Goal: Task Accomplishment & Management: Complete application form

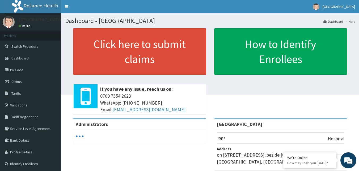
click at [26, 102] on link "Validations" at bounding box center [30, 105] width 61 height 12
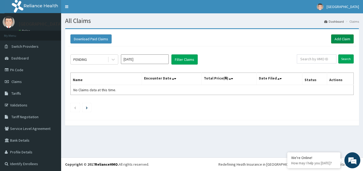
click at [340, 38] on link "Add Claim" at bounding box center [342, 38] width 23 height 9
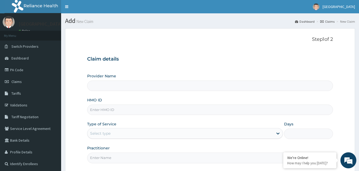
type input "[GEOGRAPHIC_DATA]"
click at [154, 111] on input "HMO ID" at bounding box center [210, 109] width 246 height 10
type input "ORI/10046/C"
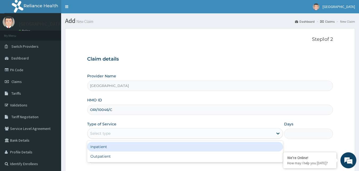
click at [166, 134] on div "Select type" at bounding box center [181, 133] width 186 height 9
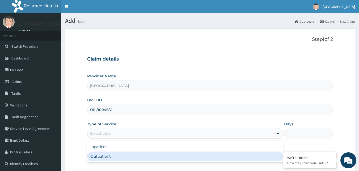
click at [157, 155] on div "Outpatient" at bounding box center [185, 156] width 196 height 10
type input "1"
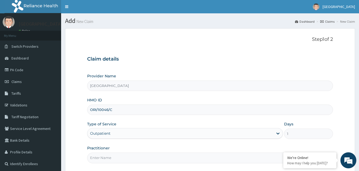
click at [138, 158] on input "Practitioner" at bounding box center [210, 157] width 246 height 10
type input "[PERSON_NAME]"
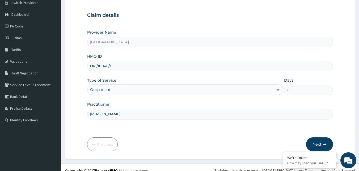
scroll to position [50, 0]
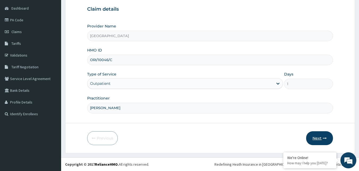
click at [318, 136] on button "Next" at bounding box center [319, 138] width 27 height 14
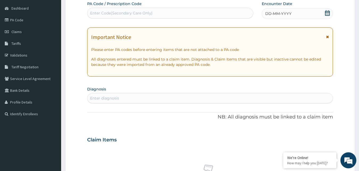
click at [327, 36] on icon at bounding box center [327, 37] width 3 height 4
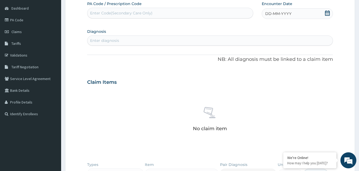
click at [327, 14] on icon at bounding box center [327, 12] width 5 height 5
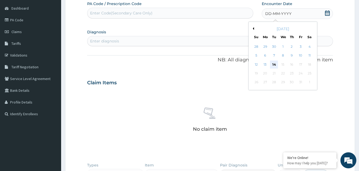
click at [275, 61] on div "14" at bounding box center [275, 64] width 8 height 8
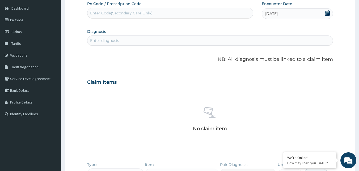
click at [126, 39] on div "Enter diagnosis" at bounding box center [211, 40] width 246 height 9
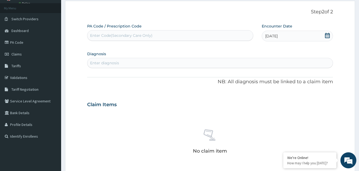
scroll to position [0, 0]
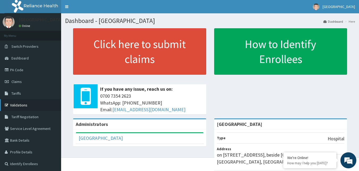
click at [27, 103] on link "Validations" at bounding box center [30, 105] width 61 height 12
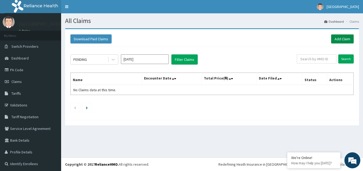
click at [333, 38] on link "Add Claim" at bounding box center [342, 38] width 23 height 9
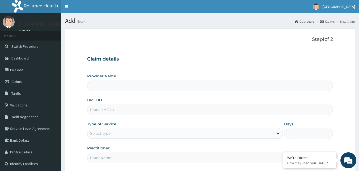
type input "[GEOGRAPHIC_DATA]"
click at [152, 110] on input "HMO ID" at bounding box center [210, 109] width 246 height 10
type input "ICH/10040/A"
click at [127, 132] on div "Select type" at bounding box center [181, 133] width 186 height 9
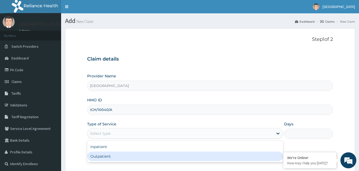
click at [117, 156] on div "Outpatient" at bounding box center [185, 156] width 196 height 10
type input "1"
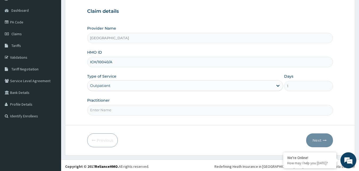
scroll to position [50, 0]
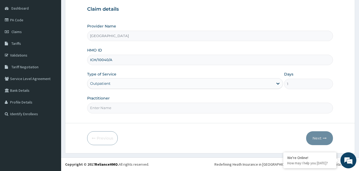
click at [134, 108] on input "Practitioner" at bounding box center [210, 107] width 246 height 10
type input "DR DAIRO"
click at [313, 137] on button "Next" at bounding box center [319, 138] width 27 height 14
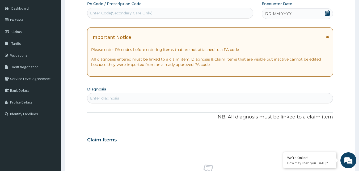
click at [326, 36] on icon at bounding box center [327, 37] width 3 height 4
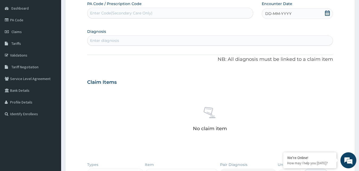
click at [328, 14] on icon at bounding box center [327, 12] width 5 height 5
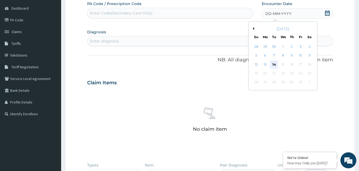
click at [275, 65] on div "14" at bounding box center [275, 64] width 8 height 8
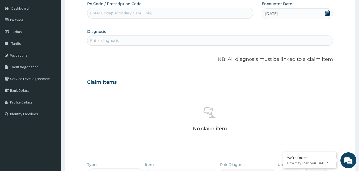
click at [123, 41] on div "Enter diagnosis" at bounding box center [211, 40] width 246 height 9
type input "MALARIA"
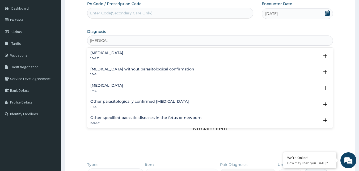
click at [115, 86] on h4 "Malaria, unspecified" at bounding box center [106, 85] width 33 height 4
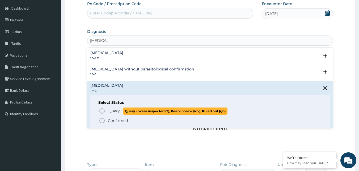
click at [116, 109] on span "Query" at bounding box center [114, 110] width 11 height 5
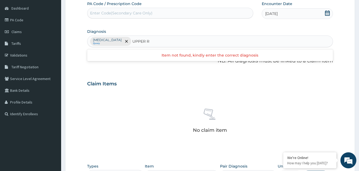
type input "UPPER"
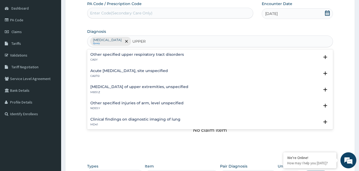
click at [130, 70] on h4 "Acute upper respiratory infection, site unspecified" at bounding box center [129, 71] width 78 height 4
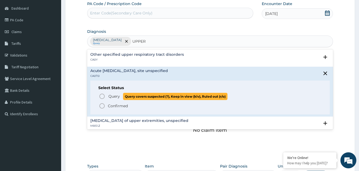
click at [124, 94] on span "Query covers suspected (?), Keep in view (kiv), Ruled out (r/o)" at bounding box center [175, 96] width 105 height 7
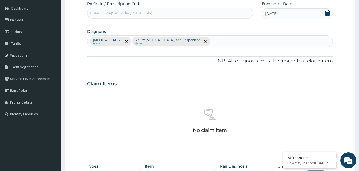
click at [177, 86] on div "Claim Items" at bounding box center [210, 83] width 246 height 14
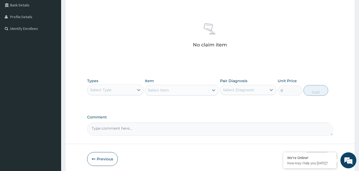
scroll to position [146, 0]
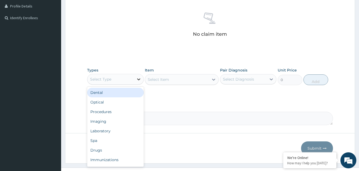
click at [138, 79] on icon at bounding box center [138, 78] width 5 height 5
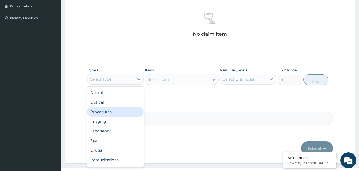
click at [123, 112] on div "Procedures" at bounding box center [115, 112] width 57 height 10
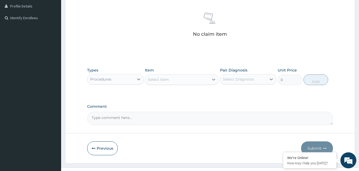
click at [180, 79] on div "Select Item" at bounding box center [177, 79] width 64 height 9
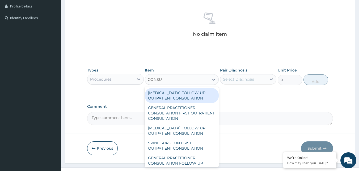
type input "CONSUL"
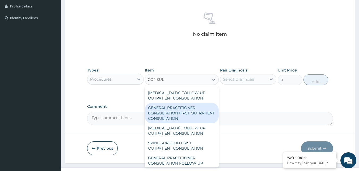
click at [169, 115] on div "GENERAL PRACTITIONER CONSULTATION FIRST OUTPATIENT CONSULTATION" at bounding box center [182, 113] width 74 height 20
type input "3000"
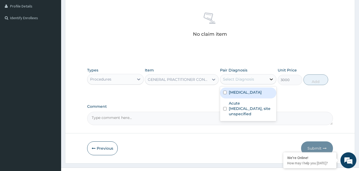
click at [272, 81] on icon at bounding box center [271, 78] width 5 height 5
click at [261, 92] on label "Malaria, unspecified" at bounding box center [245, 91] width 33 height 5
checkbox input "true"
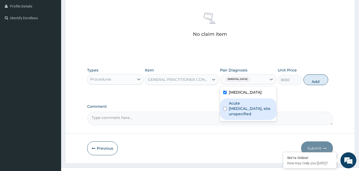
click at [256, 104] on label "Acute upper respiratory infection, site unspecified" at bounding box center [251, 108] width 45 height 16
checkbox input "true"
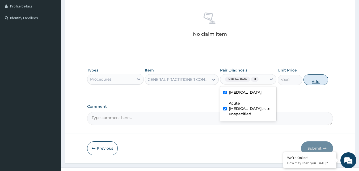
click at [313, 81] on button "Add" at bounding box center [316, 79] width 25 height 11
type input "0"
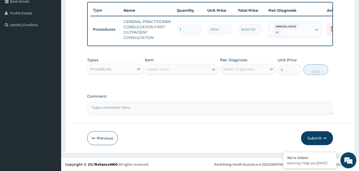
scroll to position [143, 0]
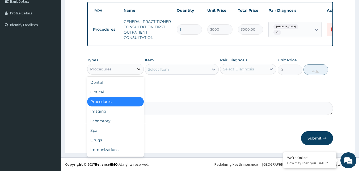
click at [139, 71] on icon at bounding box center [138, 68] width 5 height 5
click at [115, 142] on div "Drugs" at bounding box center [115, 140] width 57 height 10
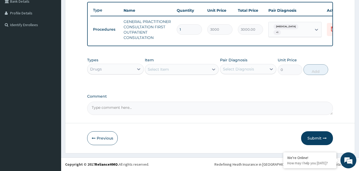
click at [169, 69] on div "Select Item" at bounding box center [177, 69] width 64 height 9
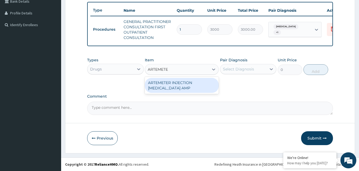
type input "ARTEMETER"
click at [168, 80] on div "ARTEMETER INJECTION ARTEMETHER AMP" at bounding box center [182, 85] width 74 height 15
type input "360"
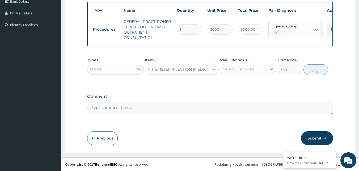
click at [261, 67] on div "Select Diagnosis" at bounding box center [244, 69] width 47 height 9
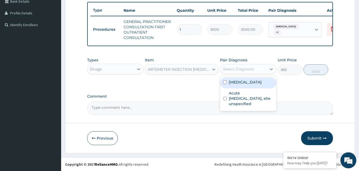
click at [247, 83] on label "Malaria, unspecified" at bounding box center [245, 81] width 33 height 5
checkbox input "true"
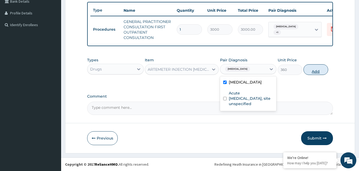
click at [316, 68] on button "Add" at bounding box center [316, 69] width 25 height 11
type input "0"
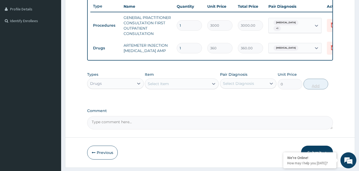
type input "0.00"
type input "6"
type input "2160.00"
type input "6"
click at [175, 88] on div "Select Item" at bounding box center [177, 83] width 64 height 9
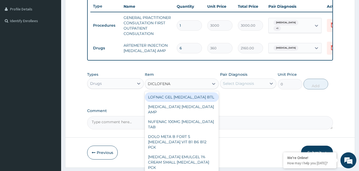
type input "DICLOFENAC"
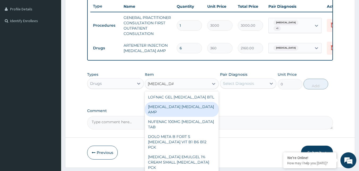
click at [178, 108] on div "DICLOFENAC DICLOFENAC AMP" at bounding box center [182, 109] width 74 height 15
type input "288"
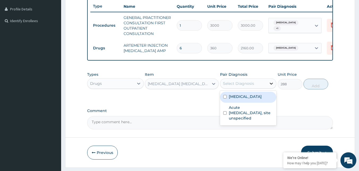
click at [273, 86] on icon at bounding box center [271, 83] width 5 height 5
click at [260, 97] on div "Malaria, unspecified" at bounding box center [248, 97] width 57 height 11
checkbox input "true"
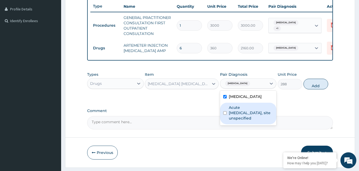
click at [256, 116] on label "Acute upper respiratory infection, site unspecified" at bounding box center [251, 113] width 45 height 16
checkbox input "true"
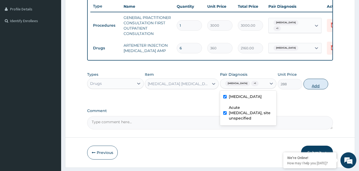
click at [314, 89] on button "Add" at bounding box center [316, 83] width 25 height 11
type input "0"
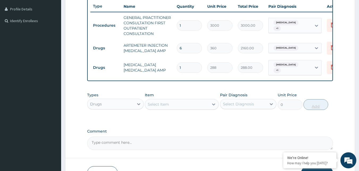
type input "0.00"
type input "3"
type input "864.00"
type input "3"
click at [177, 105] on div "Select Item" at bounding box center [177, 104] width 64 height 9
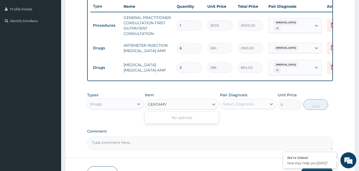
type input "GENTAM"
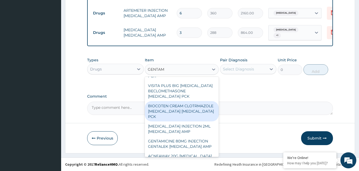
scroll to position [43, 0]
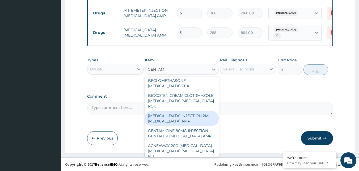
click at [185, 126] on div "GENTAMICIN INJECTION 2ML GENTAMICIN AMP" at bounding box center [182, 118] width 74 height 15
type input "324"
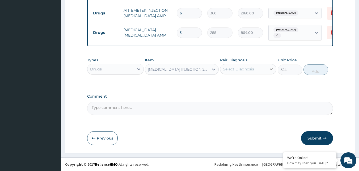
click at [274, 70] on icon at bounding box center [271, 68] width 5 height 5
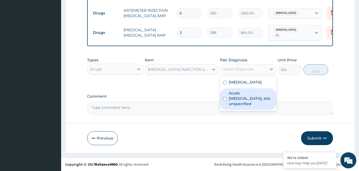
click at [263, 94] on label "Acute upper respiratory infection, site unspecified" at bounding box center [251, 98] width 45 height 16
checkbox input "true"
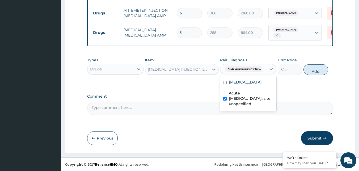
click at [318, 70] on button "Add" at bounding box center [316, 69] width 25 height 11
type input "0"
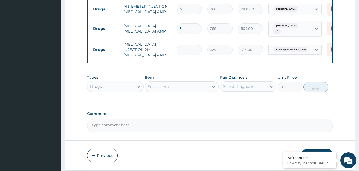
type input "0.00"
type input "6"
type input "1944.00"
type input "6"
click at [178, 88] on div "Select Item" at bounding box center [177, 86] width 64 height 9
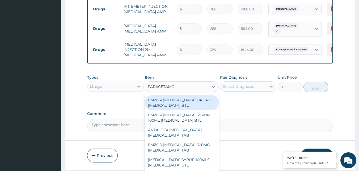
type input "PARACETAMOL"
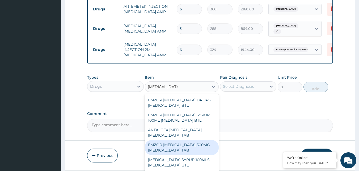
click at [173, 155] on div "EMZOR PARACETAMOL 500MG ACETAMINOPHEN TAB" at bounding box center [182, 147] width 74 height 15
type input "12"
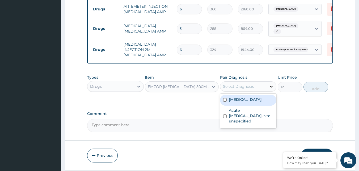
click at [273, 88] on icon at bounding box center [271, 86] width 5 height 5
click at [262, 100] on label "Malaria, unspecified" at bounding box center [245, 99] width 33 height 5
checkbox input "true"
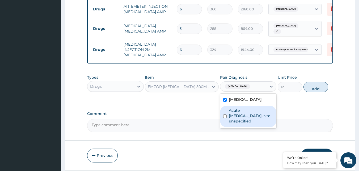
click at [260, 114] on label "Acute upper respiratory infection, site unspecified" at bounding box center [251, 115] width 45 height 16
checkbox input "true"
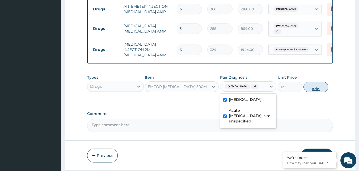
click at [317, 88] on button "Add" at bounding box center [316, 86] width 25 height 11
type input "0"
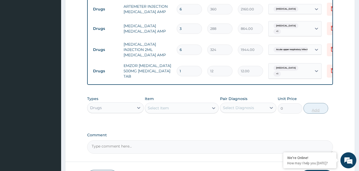
type input "0.00"
type input "3"
type input "36.00"
type input "30"
type input "360.00"
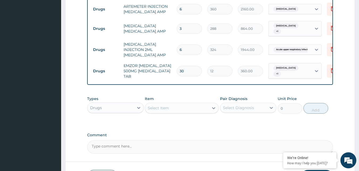
type input "30"
click at [181, 106] on div "Select Item" at bounding box center [177, 107] width 64 height 9
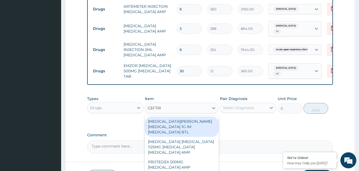
type input "CEFTRIA"
click at [180, 124] on div "ROCEPHIN CEFTRIAXONE 1G IM CEFTRIAXONE BTL" at bounding box center [182, 126] width 74 height 20
type input "5160"
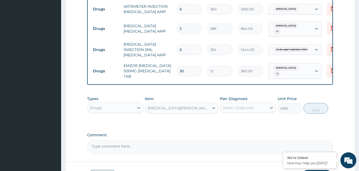
click at [205, 109] on div "ROCEPHIN CEFTRIAXONE 1G IM CEFTRIAXONE BTL" at bounding box center [179, 107] width 62 height 5
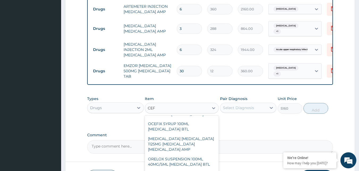
scroll to position [0, 0]
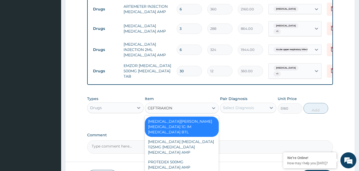
type input "CEFTRIAXONE"
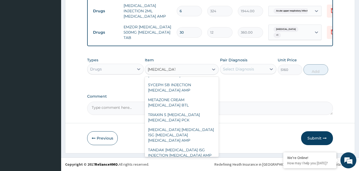
scroll to position [62, 0]
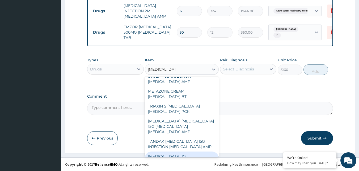
click at [184, 151] on div "CEFTRIAXONE 1G CEFTRIAXONE AMP" at bounding box center [182, 158] width 74 height 15
type input "600"
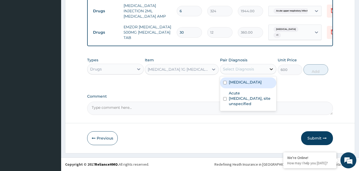
click at [270, 69] on icon at bounding box center [271, 69] width 3 height 2
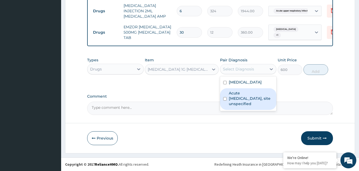
click at [242, 97] on label "Acute upper respiratory infection, site unspecified" at bounding box center [251, 98] width 45 height 16
checkbox input "true"
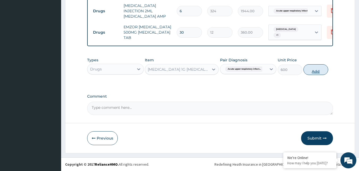
click at [313, 69] on button "Add" at bounding box center [316, 69] width 25 height 11
type input "0"
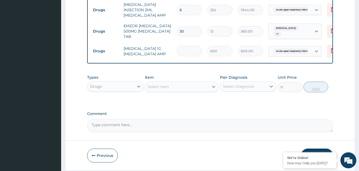
type input "0.00"
type input "4"
type input "2400.00"
type input "4"
click at [157, 88] on div "Select Item" at bounding box center [158, 86] width 21 height 5
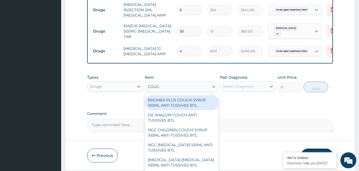
type input "COUGH"
click at [185, 107] on div "BROMEX PLUS COUGH SYRUP 100ML ANTI TUSSIVES BTL" at bounding box center [182, 102] width 74 height 15
type input "360"
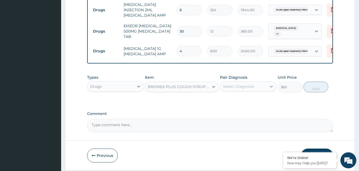
click at [271, 87] on icon at bounding box center [271, 86] width 5 height 5
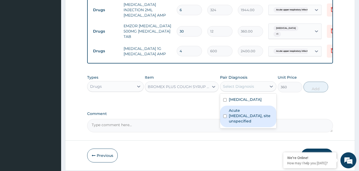
click at [255, 119] on label "Acute upper respiratory infection, site unspecified" at bounding box center [251, 115] width 45 height 16
checkbox input "true"
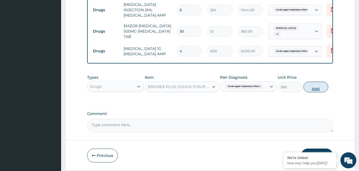
click at [318, 89] on button "Add" at bounding box center [316, 86] width 25 height 11
type input "0"
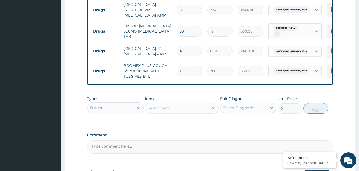
click at [172, 108] on div "Select Item" at bounding box center [177, 107] width 64 height 9
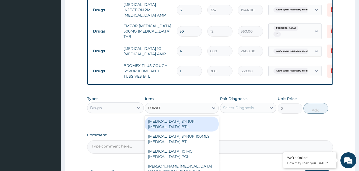
type input "LORATA"
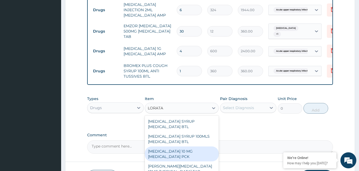
click at [176, 153] on div "LORATADINE 10 MG LORATADINE PCK" at bounding box center [182, 153] width 74 height 15
type input "840"
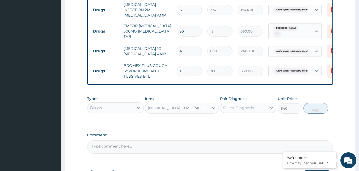
click at [270, 110] on icon at bounding box center [271, 107] width 5 height 5
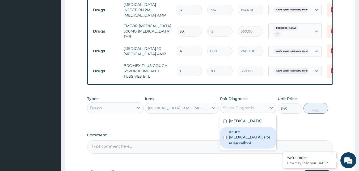
click at [259, 138] on label "Acute upper respiratory infection, site unspecified" at bounding box center [251, 137] width 45 height 16
checkbox input "true"
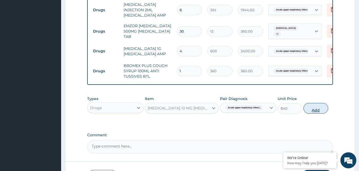
click at [316, 110] on button "Add" at bounding box center [316, 108] width 25 height 11
type input "0"
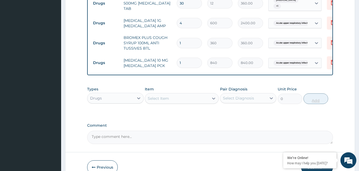
scroll to position [279, 0]
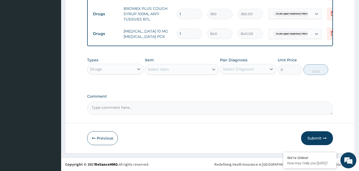
click at [157, 107] on textarea "Comment" at bounding box center [210, 107] width 246 height 13
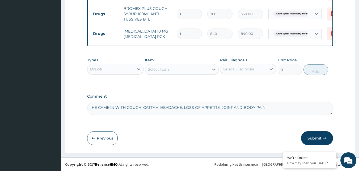
type textarea "HE CAME IN WITH COUGH, CATTAH, HEADACHE, LOSS OF APPETITE, JOINT AND BODY PAINS"
click at [319, 139] on button "Submit" at bounding box center [317, 138] width 32 height 14
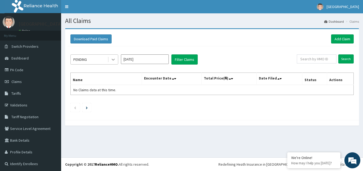
click at [112, 61] on icon at bounding box center [113, 59] width 5 height 5
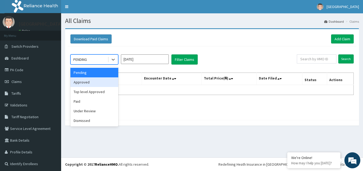
click at [98, 81] on div "Approved" at bounding box center [94, 82] width 48 height 10
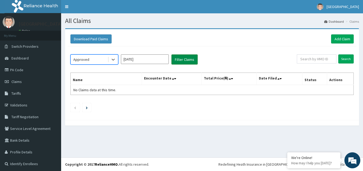
click at [183, 59] on button "Filter Claims" at bounding box center [185, 59] width 26 height 10
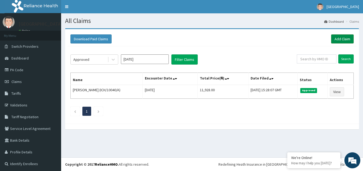
click at [335, 38] on link "Add Claim" at bounding box center [342, 38] width 23 height 9
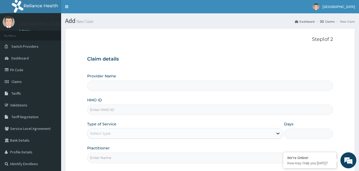
type input "[GEOGRAPHIC_DATA]"
click at [148, 109] on input "HMO ID" at bounding box center [210, 109] width 246 height 10
click at [118, 110] on input "ORI/1004/C" at bounding box center [210, 109] width 246 height 10
type input "ORI/10046/C"
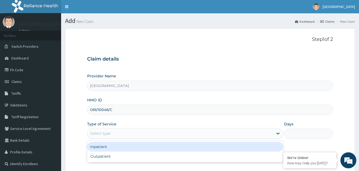
click at [125, 132] on div "Select type" at bounding box center [181, 133] width 186 height 9
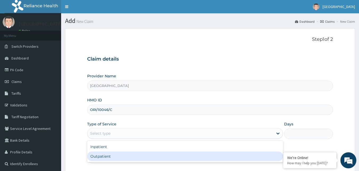
click at [121, 157] on div "Outpatient" at bounding box center [185, 156] width 196 height 10
type input "1"
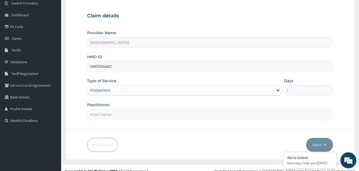
scroll to position [44, 0]
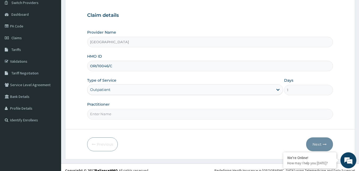
click at [141, 114] on input "Practitioner" at bounding box center [210, 114] width 246 height 10
type input "DR DAIRO"
click at [315, 144] on button "Next" at bounding box center [319, 144] width 27 height 14
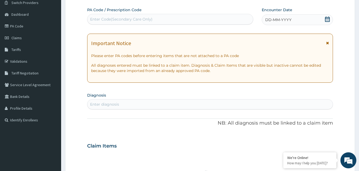
click at [327, 43] on icon at bounding box center [327, 43] width 3 height 4
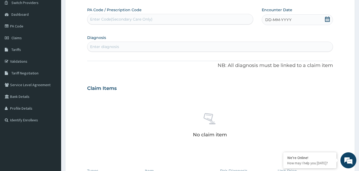
click at [328, 20] on icon at bounding box center [327, 18] width 5 height 5
click at [275, 69] on div "14" at bounding box center [275, 71] width 8 height 8
click at [122, 46] on div "Enter diagnosis" at bounding box center [211, 46] width 246 height 9
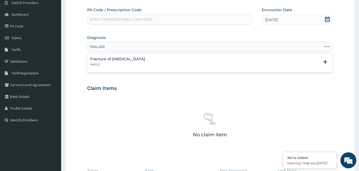
type input "MALARIA"
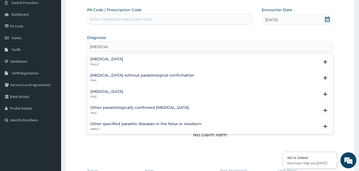
click at [115, 91] on h4 "Malaria, unspecified" at bounding box center [106, 91] width 33 height 4
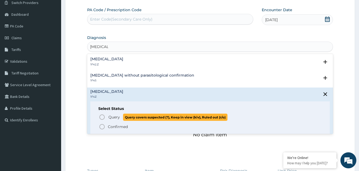
click at [114, 116] on span "Query" at bounding box center [114, 116] width 11 height 5
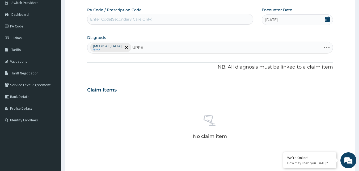
type input "UPPER"
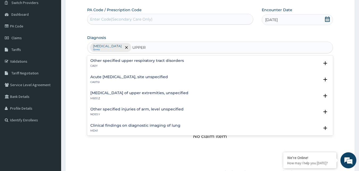
click at [143, 75] on h4 "Acute upper respiratory infection, site unspecified" at bounding box center [129, 77] width 78 height 4
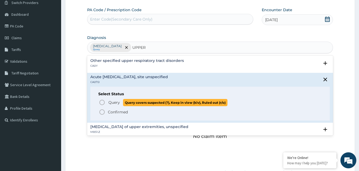
click at [115, 103] on span "Query" at bounding box center [114, 101] width 11 height 5
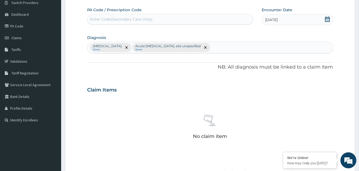
click at [164, 91] on div "Claim Items" at bounding box center [210, 89] width 246 height 14
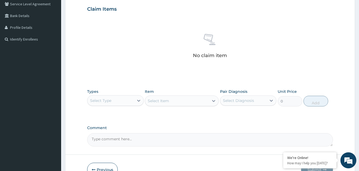
scroll to position [156, 0]
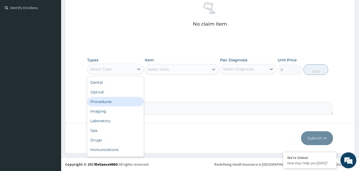
click at [109, 101] on div "Procedures" at bounding box center [115, 102] width 57 height 10
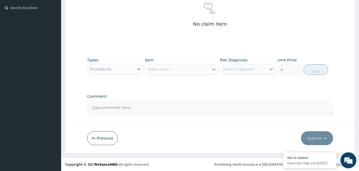
click at [180, 70] on div "Select Item" at bounding box center [177, 69] width 64 height 9
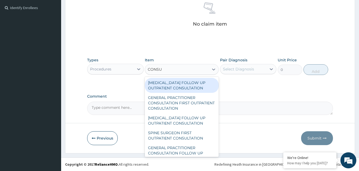
type input "CONSUL"
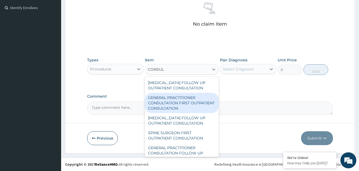
click at [172, 98] on div "GENERAL PRACTITIONER CONSULTATION FIRST OUTPATIENT CONSULTATION" at bounding box center [182, 103] width 74 height 20
type input "3000"
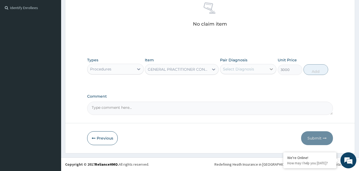
click at [273, 68] on icon at bounding box center [271, 68] width 5 height 5
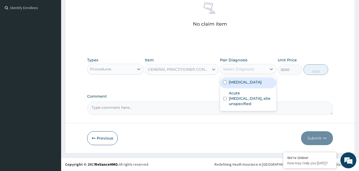
click at [261, 81] on label "Malaria, unspecified" at bounding box center [245, 81] width 33 height 5
checkbox input "true"
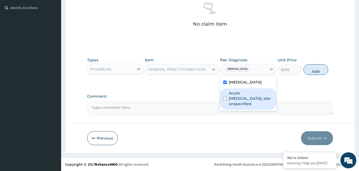
click at [256, 98] on label "Acute upper respiratory infection, site unspecified" at bounding box center [251, 98] width 45 height 16
checkbox input "true"
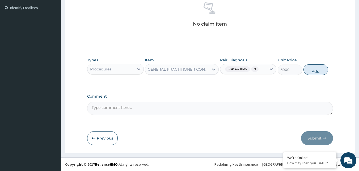
click at [315, 72] on button "Add" at bounding box center [316, 69] width 25 height 11
type input "0"
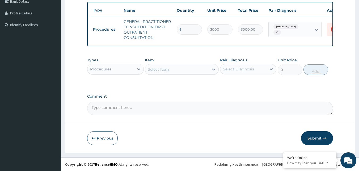
scroll to position [143, 0]
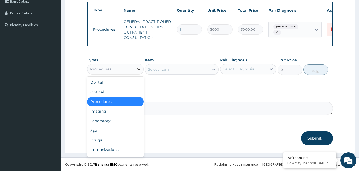
click at [137, 70] on icon at bounding box center [138, 68] width 5 height 5
click at [113, 138] on div "Drugs" at bounding box center [115, 140] width 57 height 10
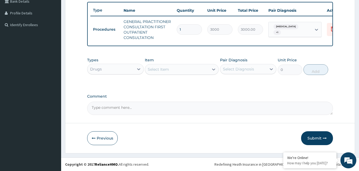
click at [171, 71] on div "Select Item" at bounding box center [177, 69] width 64 height 9
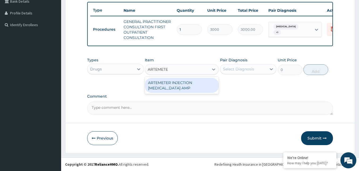
type input "ARTEMETER"
click at [169, 86] on div "ARTEMETER INJECTION ARTEMETHER AMP" at bounding box center [182, 85] width 74 height 15
type input "360"
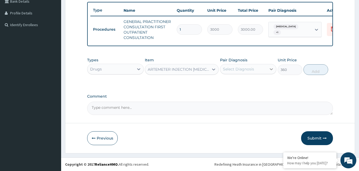
click at [273, 69] on icon at bounding box center [271, 69] width 3 height 2
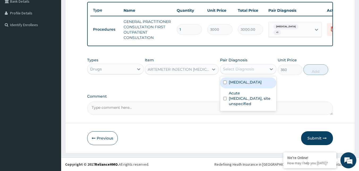
click at [265, 85] on div "Malaria, unspecified" at bounding box center [248, 82] width 57 height 11
checkbox input "true"
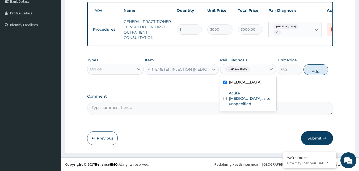
click at [318, 71] on button "Add" at bounding box center [316, 69] width 25 height 11
type input "0"
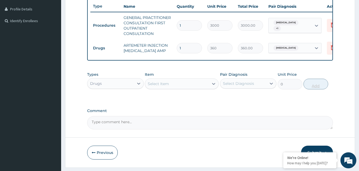
type input "0.00"
type input "6"
type input "2160.00"
type input "6"
click at [173, 86] on div "Select Item" at bounding box center [177, 83] width 64 height 9
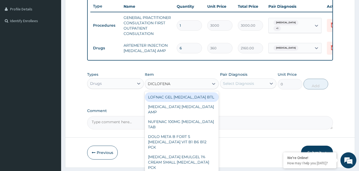
type input "DICLOFENAC"
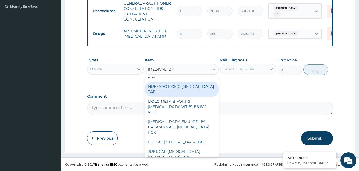
scroll to position [11, 0]
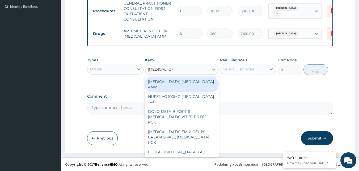
click at [203, 81] on div "DICLOFENAC DICLOFENAC AMP" at bounding box center [182, 84] width 74 height 15
type input "288"
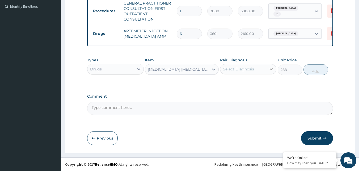
click at [274, 71] on icon at bounding box center [271, 68] width 5 height 5
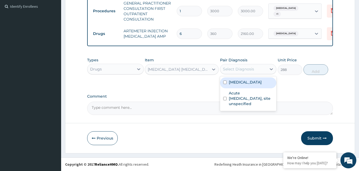
click at [262, 82] on label "Malaria, unspecified" at bounding box center [245, 81] width 33 height 5
checkbox input "true"
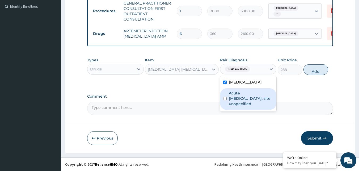
click at [261, 94] on label "Acute upper respiratory infection, site unspecified" at bounding box center [251, 98] width 45 height 16
checkbox input "true"
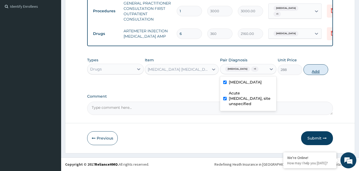
click at [313, 70] on button "Add" at bounding box center [316, 69] width 25 height 11
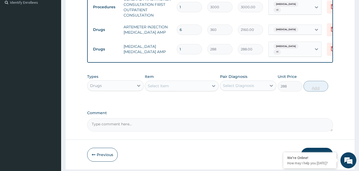
type input "0"
type input "0.00"
type input "3"
type input "864.00"
type input "3"
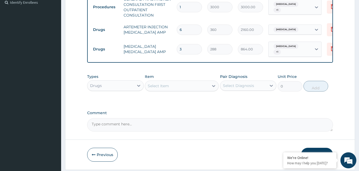
click at [178, 90] on div "Select Item" at bounding box center [177, 85] width 64 height 9
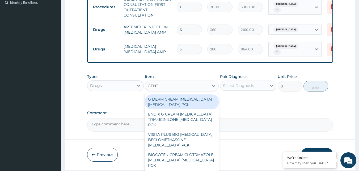
type input "GENTA"
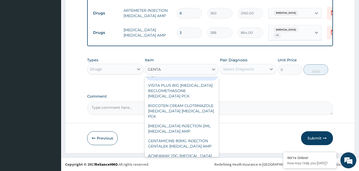
scroll to position [43, 0]
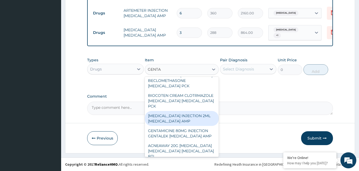
click at [190, 126] on div "GENTAMICIN INJECTION 2ML GENTAMICIN AMP" at bounding box center [182, 118] width 74 height 15
type input "324"
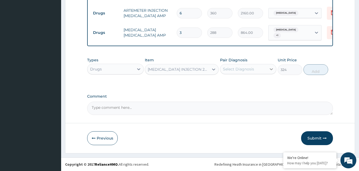
click at [273, 67] on icon at bounding box center [271, 68] width 5 height 5
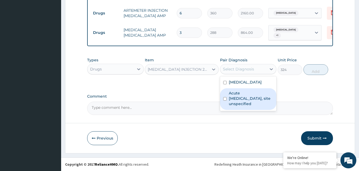
click at [265, 93] on label "Acute upper respiratory infection, site unspecified" at bounding box center [251, 98] width 45 height 16
checkbox input "true"
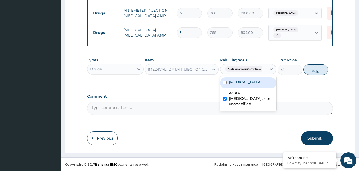
click at [317, 71] on button "Add" at bounding box center [316, 69] width 25 height 11
type input "0"
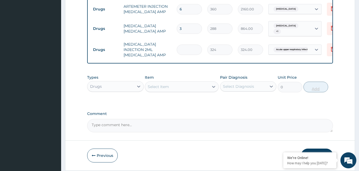
type input "0.00"
type input "6"
type input "1944.00"
type input "6"
click at [169, 86] on div "Select Item" at bounding box center [177, 86] width 64 height 9
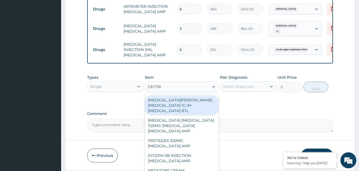
type input "CEFTRIA"
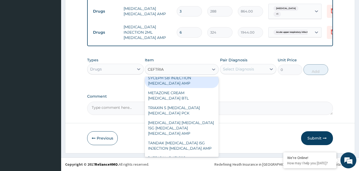
scroll to position [62, 0]
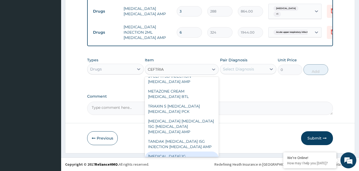
click at [192, 151] on div "CEFTRIAXONE 1G CEFTRIAXONE AMP" at bounding box center [182, 158] width 74 height 15
type input "600"
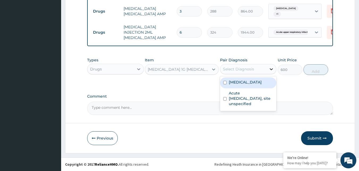
click at [272, 71] on icon at bounding box center [271, 68] width 5 height 5
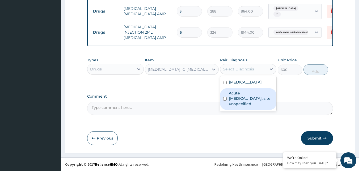
click at [250, 96] on label "Acute upper respiratory infection, site unspecified" at bounding box center [251, 98] width 45 height 16
checkbox input "true"
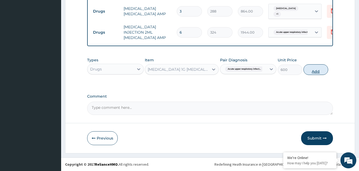
click at [314, 70] on button "Add" at bounding box center [316, 69] width 25 height 11
type input "0"
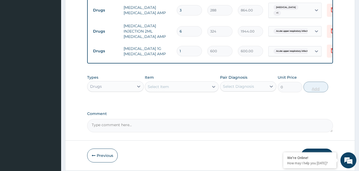
type input "0.00"
type input "4"
type input "2400.00"
type input "4"
click at [168, 87] on div "Select Item" at bounding box center [158, 86] width 21 height 5
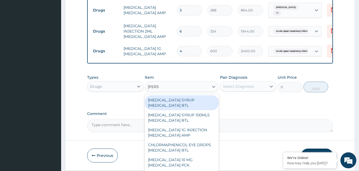
type input "LORAT"
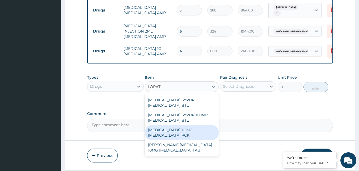
click at [192, 132] on div "LORATADINE 10 MG LORATADINE PCK" at bounding box center [182, 132] width 74 height 15
type input "840"
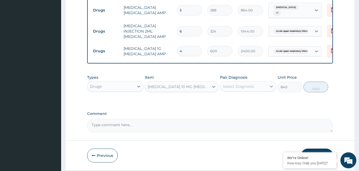
click at [270, 87] on icon at bounding box center [271, 86] width 5 height 5
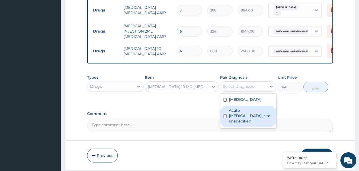
click at [261, 115] on label "Acute upper respiratory infection, site unspecified" at bounding box center [251, 115] width 45 height 16
checkbox input "true"
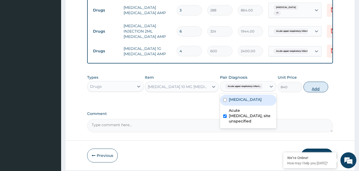
click at [319, 89] on button "Add" at bounding box center [316, 86] width 25 height 11
type input "0"
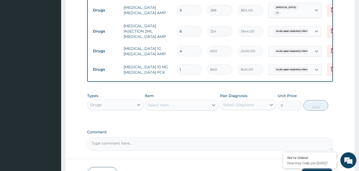
click at [178, 107] on div "Select Item" at bounding box center [177, 105] width 64 height 9
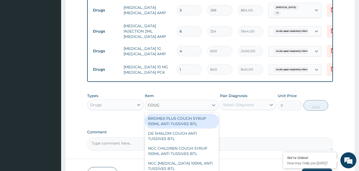
type input "COUGH"
click at [181, 126] on div "BROMEX PLUS COUGH SYRUP 100ML ANTI TUSSIVES BTL" at bounding box center [182, 120] width 74 height 15
type input "360"
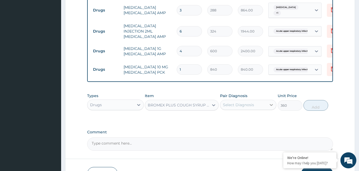
click at [270, 106] on icon at bounding box center [271, 104] width 5 height 5
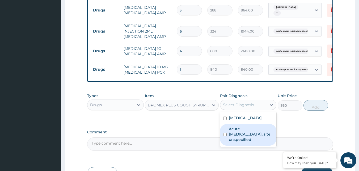
click at [255, 132] on label "Acute upper respiratory infection, site unspecified" at bounding box center [251, 134] width 45 height 16
checkbox input "true"
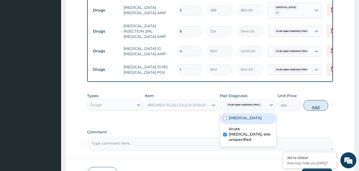
click at [318, 107] on button "Add" at bounding box center [316, 105] width 25 height 11
type input "0"
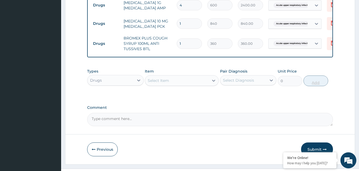
scroll to position [253, 0]
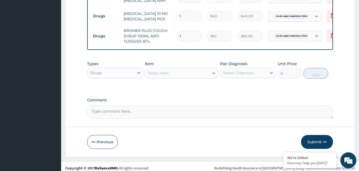
click at [164, 114] on textarea "Comment" at bounding box center [210, 111] width 246 height 13
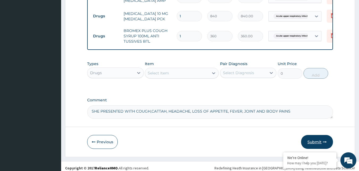
type textarea "SHE PRESENTED WITH COUGH,CATTAH, HEADACHE, LOSS OF APPETITE, FEVER, JOINT AND B…"
click at [314, 141] on button "Submit" at bounding box center [317, 142] width 32 height 14
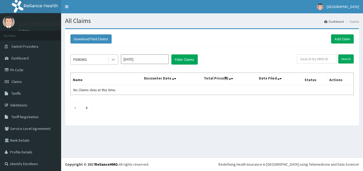
click at [113, 60] on icon at bounding box center [113, 59] width 5 height 5
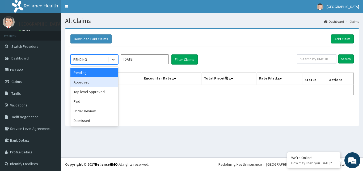
click at [103, 81] on div "Approved" at bounding box center [94, 82] width 48 height 10
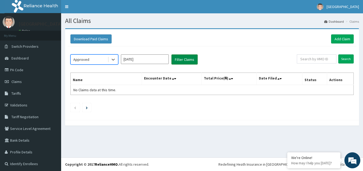
click at [177, 60] on button "Filter Claims" at bounding box center [185, 59] width 26 height 10
